Goal: Check status: Check status

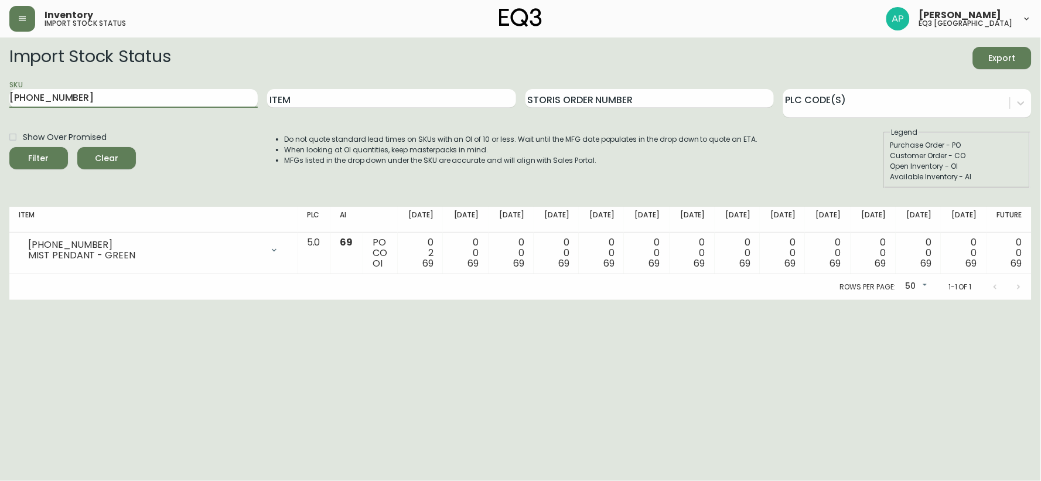
drag, startPoint x: 84, startPoint y: 102, endPoint x: 0, endPoint y: 104, distance: 84.3
click at [16, 104] on input "[PHONE_NUMBER]" at bounding box center [133, 98] width 248 height 19
type input "3"
click at [296, 97] on input "Item" at bounding box center [391, 98] width 248 height 19
type input "KACIA"
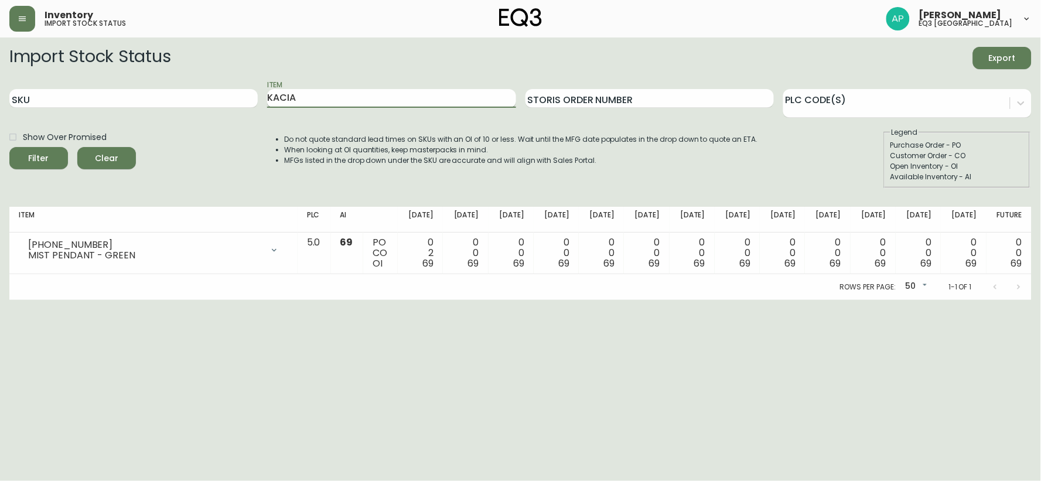
click at [9, 147] on button "Filter" at bounding box center [38, 158] width 59 height 22
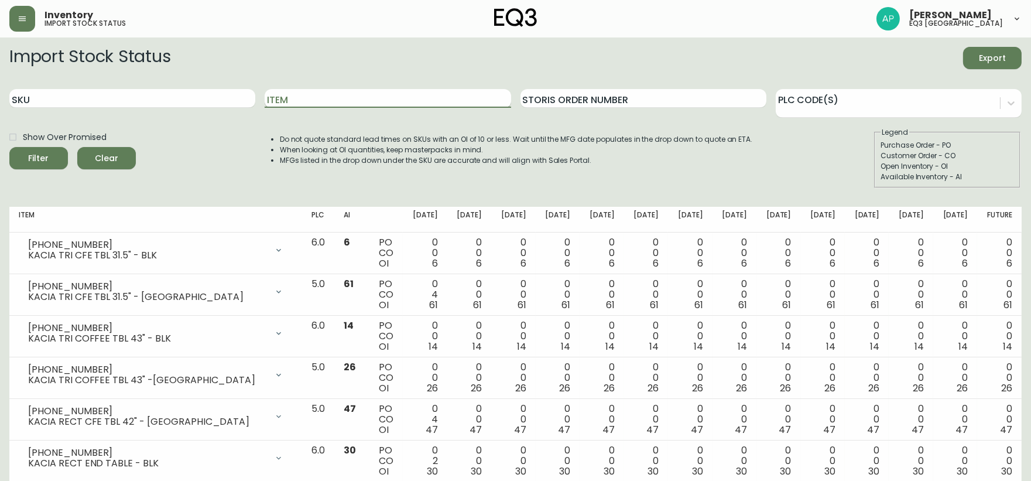
click at [314, 101] on input "Item" at bounding box center [388, 98] width 246 height 19
paste input "[PHONE_NUMBER]"
type input "[PHONE_NUMBER]"
click at [9, 147] on button "Filter" at bounding box center [38, 158] width 59 height 22
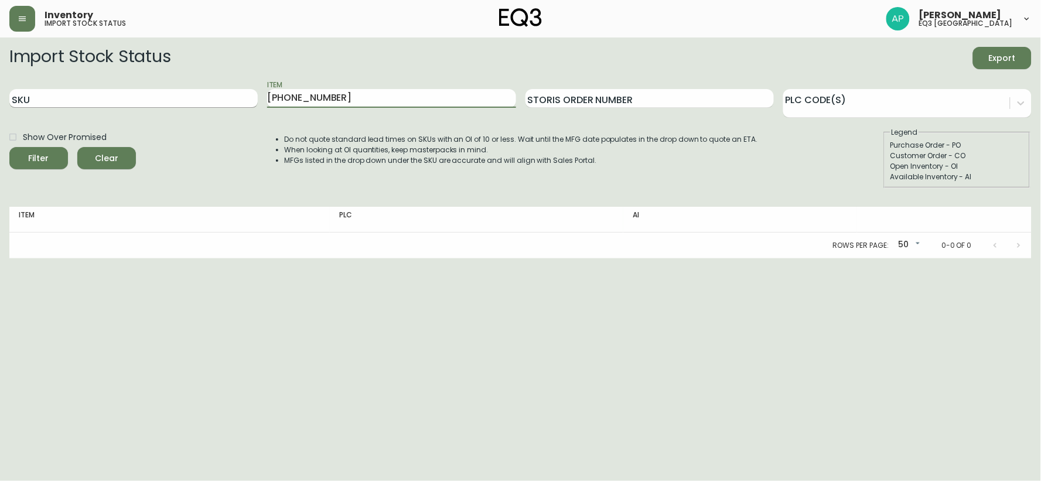
drag, startPoint x: 341, startPoint y: 101, endPoint x: 234, endPoint y: 98, distance: 106.6
click at [243, 102] on div "SKU Item [PHONE_NUMBER] Storis Order Number PLC Code(s)" at bounding box center [520, 99] width 1022 height 38
click at [230, 100] on input "SKU" at bounding box center [133, 98] width 248 height 19
paste input "[PHONE_NUMBER]"
click at [9, 147] on button "Filter" at bounding box center [38, 158] width 59 height 22
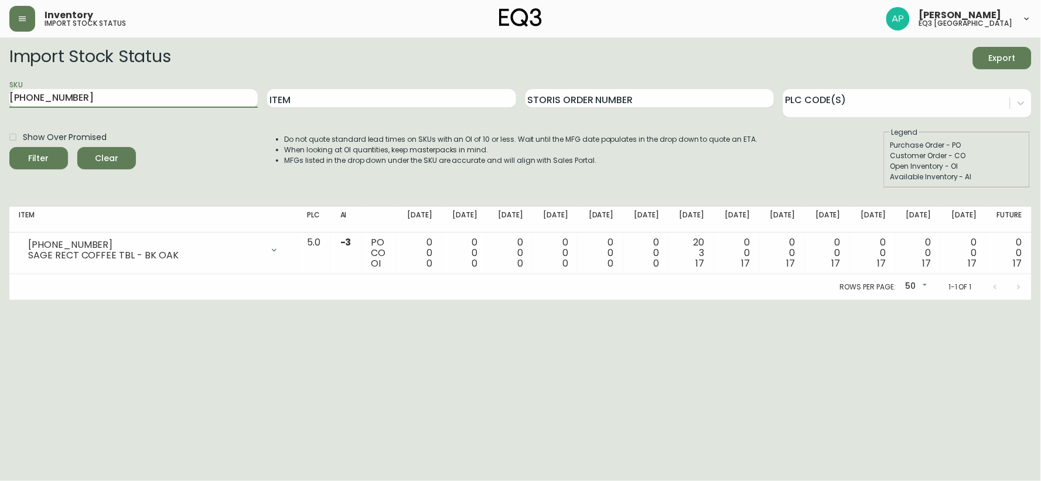
drag, startPoint x: 182, startPoint y: 92, endPoint x: 0, endPoint y: 102, distance: 182.4
click at [0, 102] on main "Import Stock Status Export SKU [PHONE_NUMBER] Item Storis Order Number PLC Code…" at bounding box center [520, 168] width 1041 height 262
paste input "13"
type input "[PHONE_NUMBER]"
click at [9, 147] on button "Filter" at bounding box center [38, 158] width 59 height 22
